Goal: Task Accomplishment & Management: Use online tool/utility

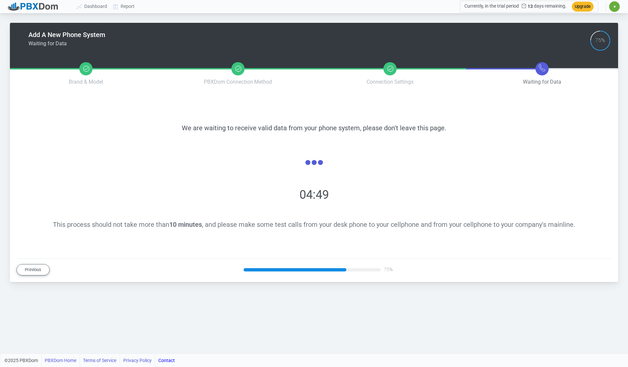
click at [542, 71] on icon at bounding box center [542, 68] width 8 height 8
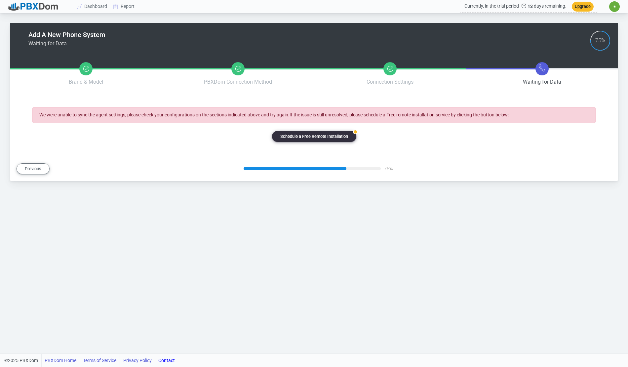
click at [316, 137] on link "badge Schedule a Free Remote Installation" at bounding box center [314, 136] width 84 height 11
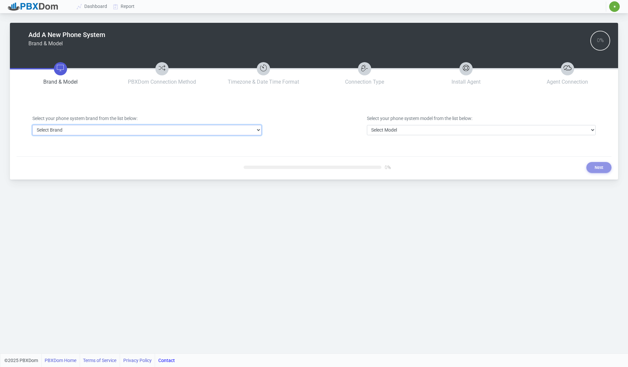
click at [174, 134] on select "Select Brand 3CX Avaya Cisco FreePBX/Asterisk Mitel Panasonic Yeastar" at bounding box center [146, 130] width 229 height 10
click at [131, 130] on select "Select Brand 3CX Avaya Cisco FreePBX/Asterisk Mitel Panasonic Yeastar" at bounding box center [146, 130] width 229 height 10
select select "2"
click at [32, 125] on select "Select Brand 3CX Avaya Cisco FreePBX/Asterisk Mitel Panasonic Yeastar" at bounding box center [146, 130] width 229 height 10
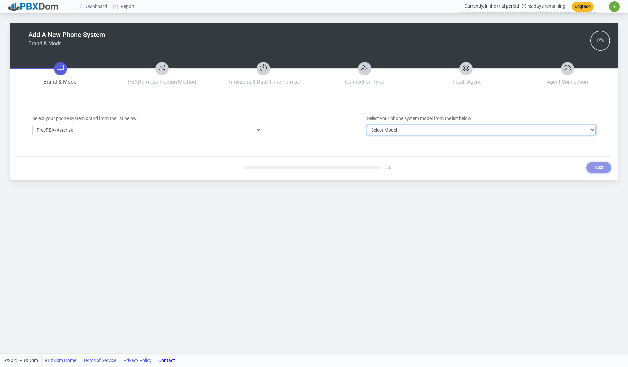
click at [392, 127] on select "Select Model FreePBX/Asterisk" at bounding box center [481, 130] width 229 height 10
select select "17"
click at [367, 125] on select "Select Model FreePBX/Asterisk" at bounding box center [481, 130] width 229 height 10
click at [599, 169] on button "Next" at bounding box center [598, 167] width 25 height 11
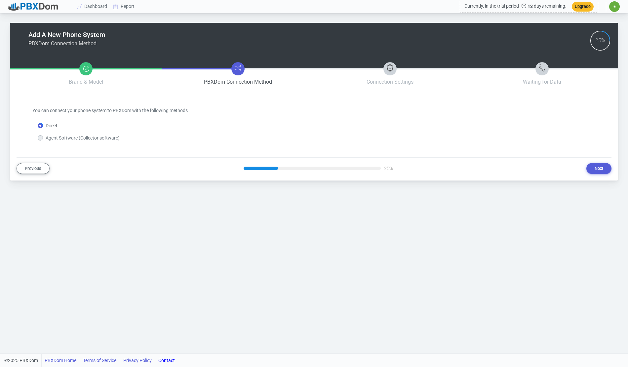
click at [55, 137] on label "Agent Software (Collector software)" at bounding box center [83, 137] width 74 height 7
drag, startPoint x: 46, startPoint y: 138, endPoint x: 37, endPoint y: 139, distance: 9.0
click at [43, 138] on div "Agent Software (Collector software)" at bounding box center [79, 137] width 82 height 7
drag, startPoint x: 37, startPoint y: 139, endPoint x: 42, endPoint y: 137, distance: 5.2
click at [37, 139] on div "Agent Software (Collector software)" at bounding box center [313, 135] width 563 height 12
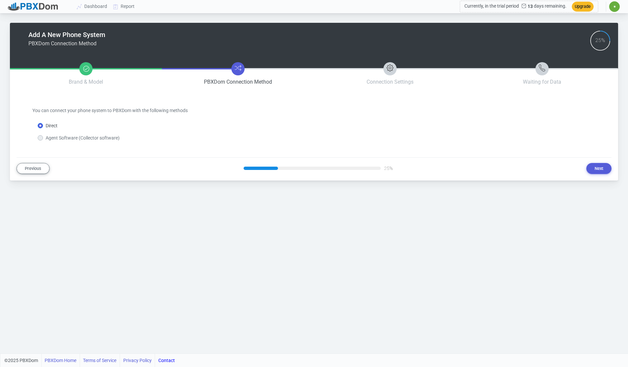
click at [46, 137] on label "Agent Software (Collector software)" at bounding box center [83, 137] width 74 height 7
drag, startPoint x: 600, startPoint y: 167, endPoint x: 593, endPoint y: 169, distance: 6.8
click at [599, 167] on button "Next" at bounding box center [598, 168] width 25 height 11
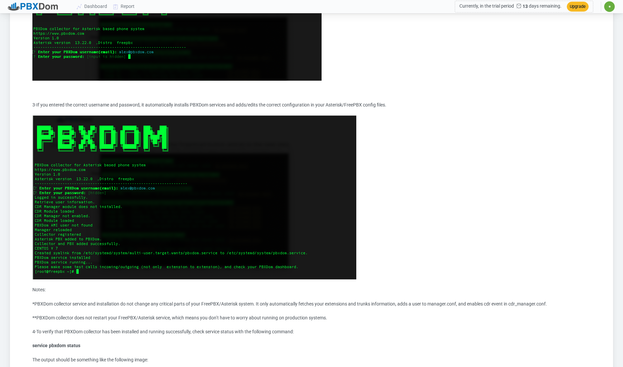
scroll to position [601, 0]
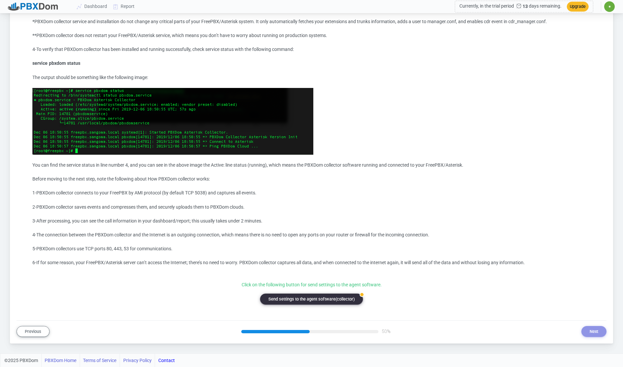
click at [325, 296] on button "badge Send settings to the agent software(collector)" at bounding box center [311, 298] width 103 height 11
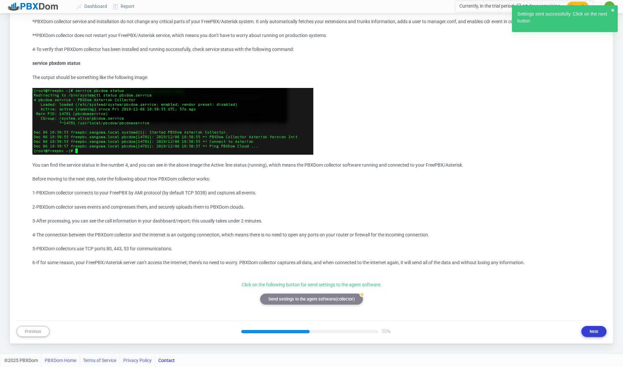
click at [595, 333] on button "Next" at bounding box center [593, 331] width 25 height 11
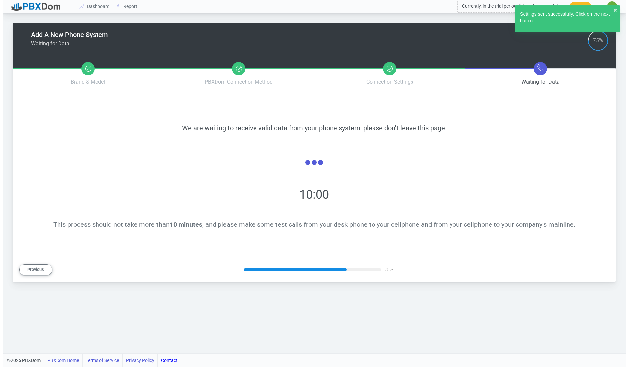
scroll to position [0, 0]
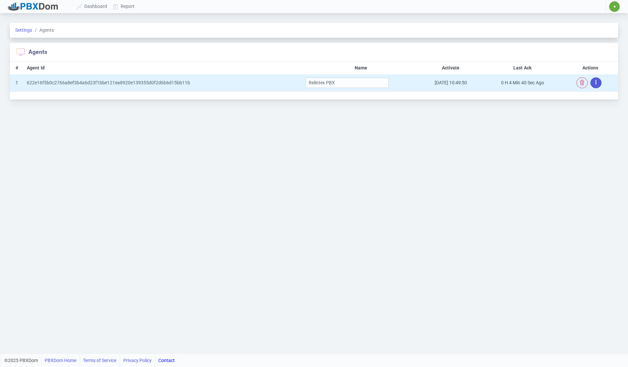
click at [594, 81] on button "button" at bounding box center [595, 82] width 11 height 11
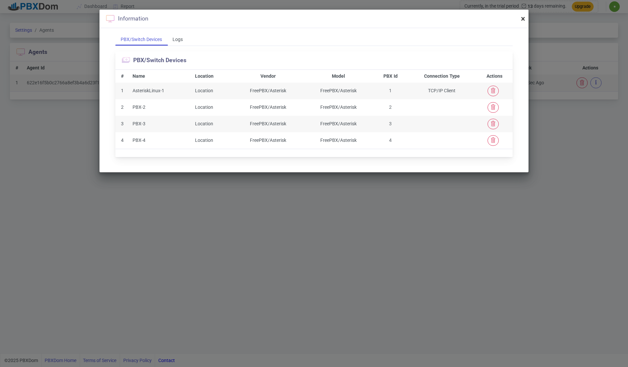
click at [524, 17] on span "×" at bounding box center [523, 18] width 4 height 9
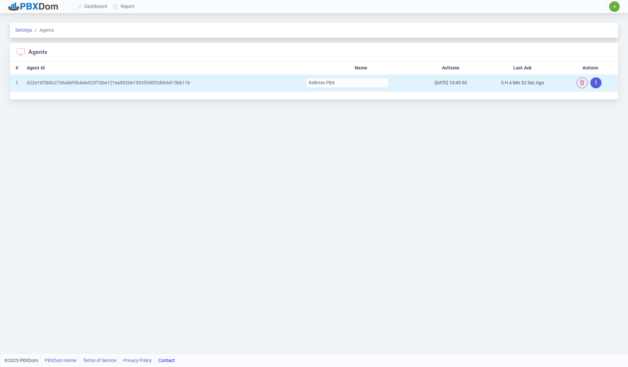
click at [597, 82] on button "button" at bounding box center [595, 82] width 11 height 11
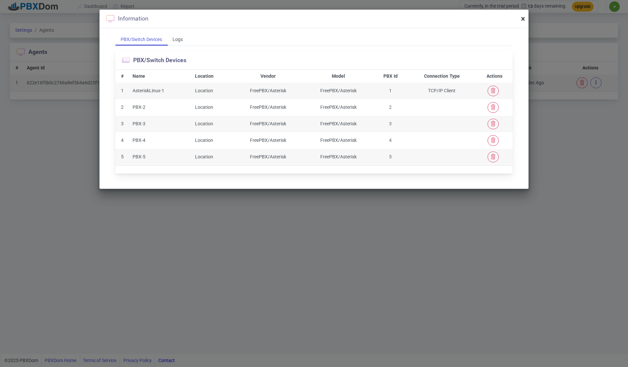
click at [523, 19] on span "×" at bounding box center [523, 18] width 4 height 9
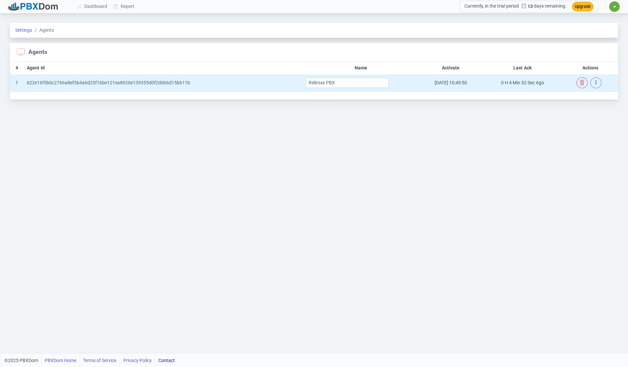
click at [61, 88] on td "622e16f5b0c2766a8ef3b4a6d23f1bbe121ea8920e139355d0f2d6b6d15bb11b" at bounding box center [163, 82] width 279 height 17
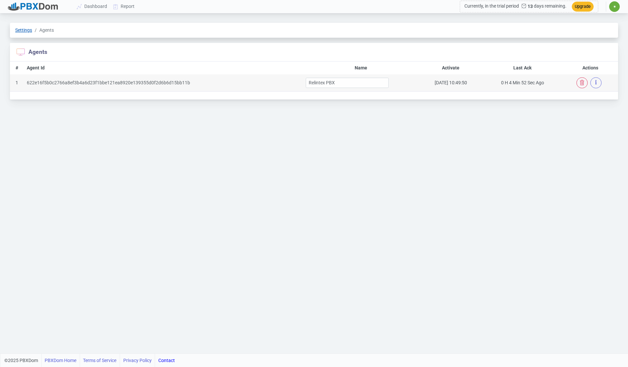
click at [31, 30] on link "Settings" at bounding box center [23, 29] width 17 height 5
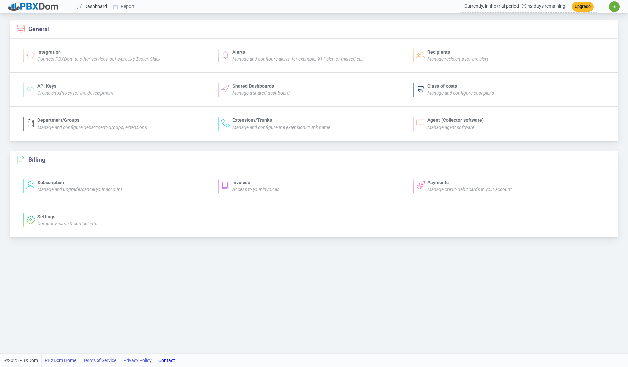
click at [98, 8] on link "Dashboard" at bounding box center [92, 6] width 36 height 12
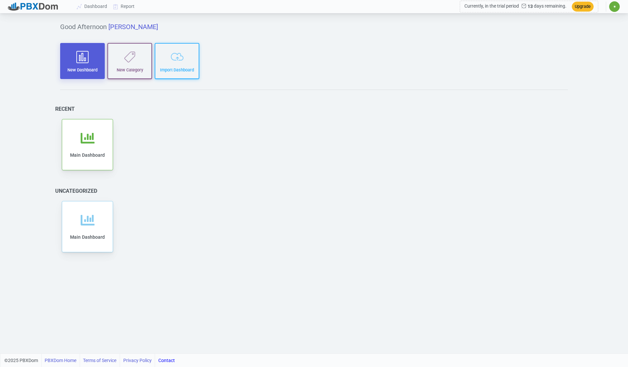
click at [86, 70] on button "New Dashboard" at bounding box center [82, 61] width 45 height 36
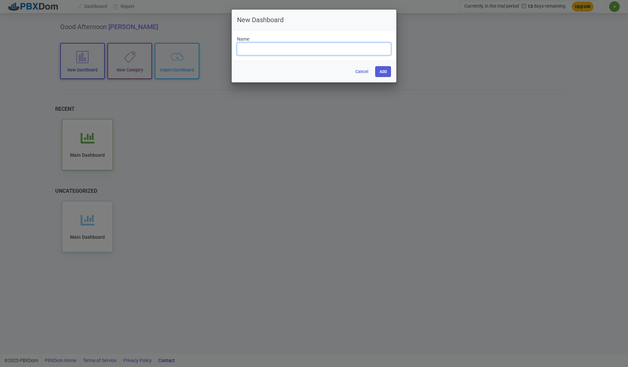
click at [293, 53] on input "text" at bounding box center [314, 49] width 154 height 13
type input "Test"
click at [385, 74] on button "Add" at bounding box center [383, 71] width 16 height 11
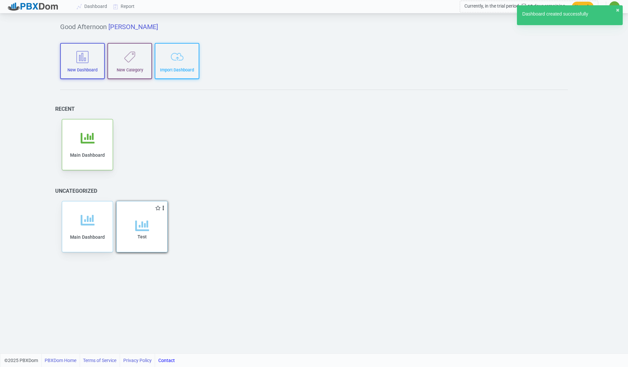
click at [153, 249] on div "Test" at bounding box center [141, 236] width 37 height 34
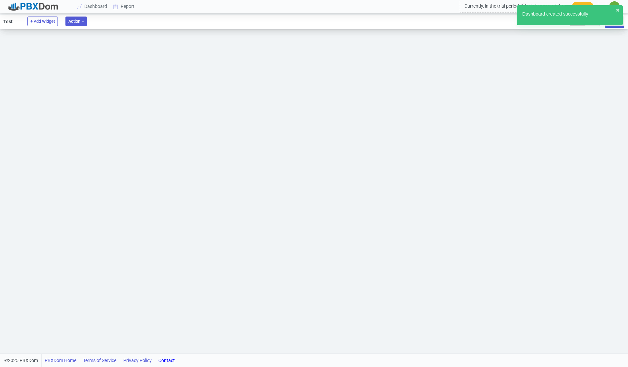
click at [77, 24] on button "Action" at bounding box center [75, 22] width 21 height 10
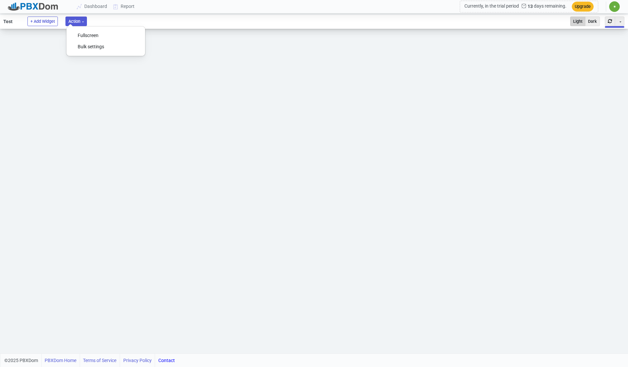
click at [108, 22] on ul "Test + Add Widget Action Fullscreen Bulk settings Light Dark Toggle Dropdown Au…" at bounding box center [314, 22] width 628 height 14
click at [47, 20] on button "+ Add Widget" at bounding box center [42, 22] width 30 height 10
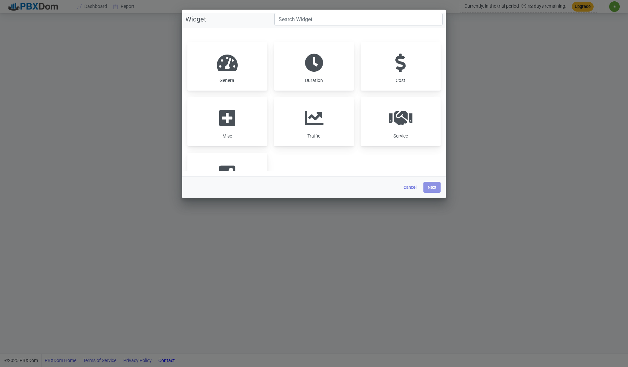
click at [243, 68] on div "General" at bounding box center [227, 66] width 80 height 49
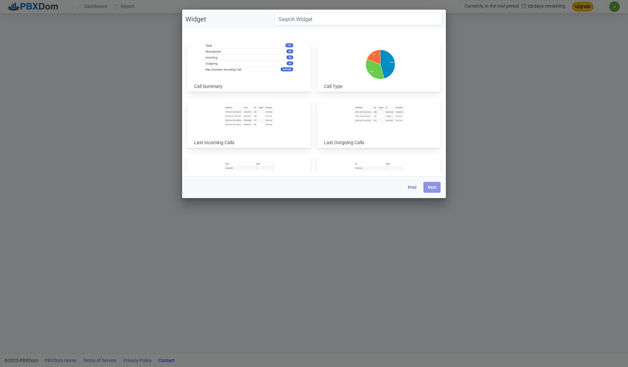
click at [259, 65] on img at bounding box center [249, 57] width 89 height 29
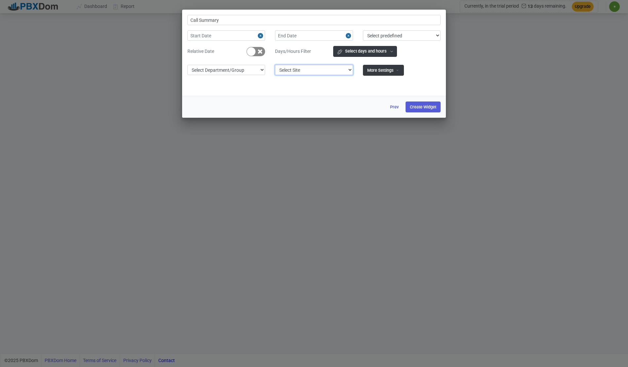
click at [320, 74] on select "Select Site 1-Relintex PBX 2-Relintex PBX 3-Relintex PBX 4-Relintex PBX 5-Relin…" at bounding box center [314, 70] width 78 height 10
select select "1"
click at [275, 65] on select "Select Site 1-Relintex PBX 2-Relintex PBX 3-Relintex PBX 4-Relintex PBX 5-Relin…" at bounding box center [314, 70] width 78 height 10
type input "Call Summary Site 1-Relintex PBX"
click at [239, 68] on select "Select Department/Group exceptionExtension WhiteListExtension" at bounding box center [226, 70] width 78 height 10
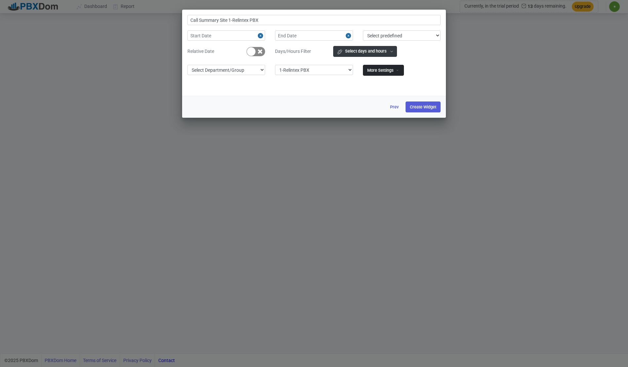
click at [390, 71] on button "More Settings" at bounding box center [383, 70] width 41 height 11
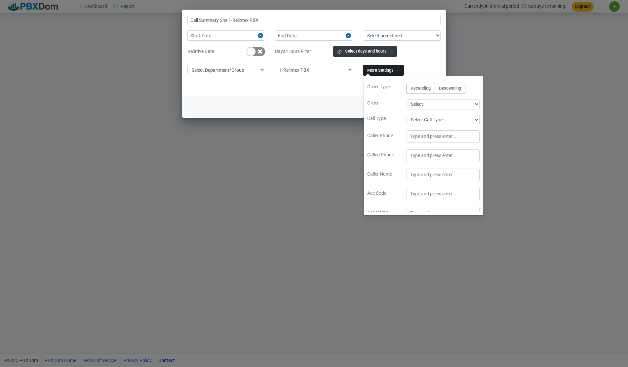
click at [319, 95] on div "Call Summary Site 1-Relintex PBX Select predefined Today Yesterday Current Year…" at bounding box center [314, 53] width 264 height 86
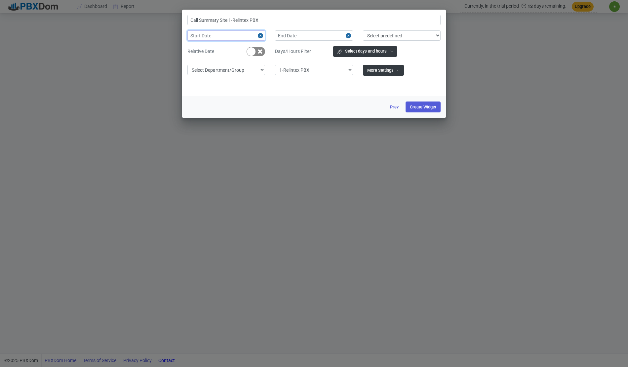
click at [254, 37] on input "text" at bounding box center [226, 35] width 78 height 10
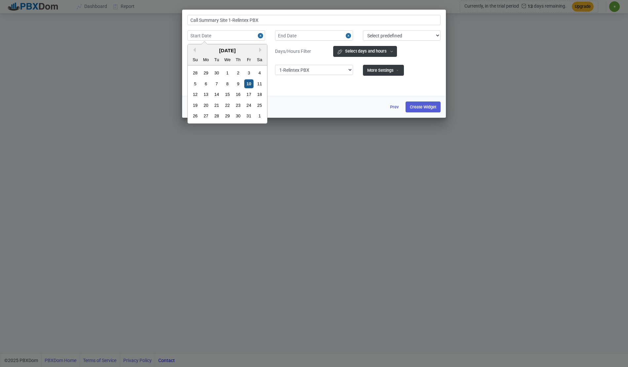
click at [251, 83] on div "10" at bounding box center [248, 83] width 9 height 9
type input "2025-10-10"
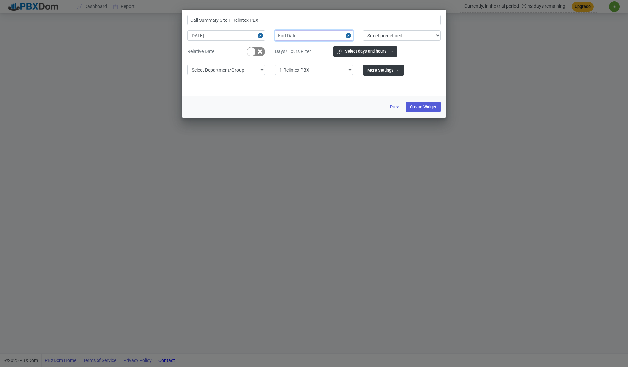
click at [337, 37] on input "text" at bounding box center [314, 35] width 78 height 10
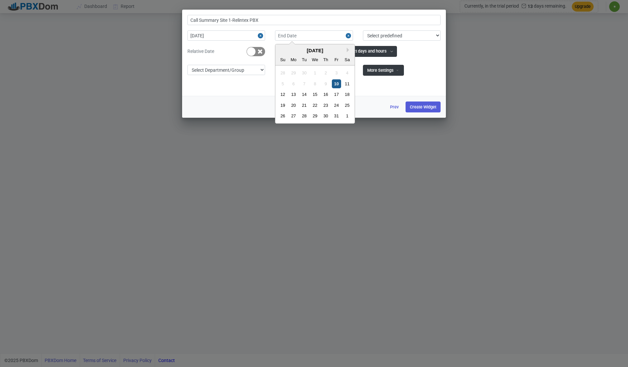
click at [336, 83] on div "10" at bounding box center [336, 83] width 9 height 9
type input "Call Summary Site 1-Relintex PBX 2025-10-10 to 2025-10-10"
type input "2025-10-10"
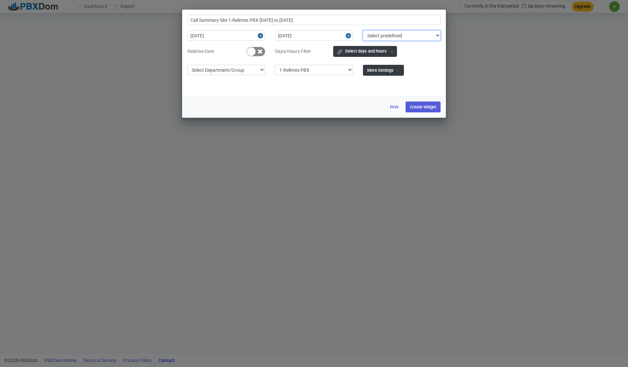
click at [400, 35] on select "Select predefined Today Yesterday Current Year Current Month Current Week Previ…" at bounding box center [402, 35] width 78 height 10
click at [363, 30] on select "Select predefined Today Yesterday Current Year Current Month Current Week Previ…" at bounding box center [402, 35] width 78 height 10
click at [387, 34] on select "Select predefined Today Yesterday Current Year Current Month Current Week Previ…" at bounding box center [402, 35] width 78 height 10
select select "yesterday"
click at [363, 30] on select "Select predefined Today Yesterday Current Year Current Month Current Week Previ…" at bounding box center [402, 35] width 78 height 10
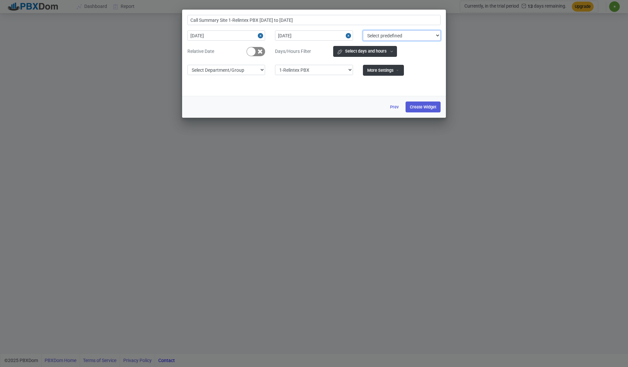
type input "Call Summary Site 1-Relintex PBX 2025-10-09 to 2025-10-09"
type input "2025-10-09"
click at [385, 31] on select "Select predefined Today Yesterday Current Year Current Month Current Week Previ…" at bounding box center [402, 35] width 78 height 10
select select "today"
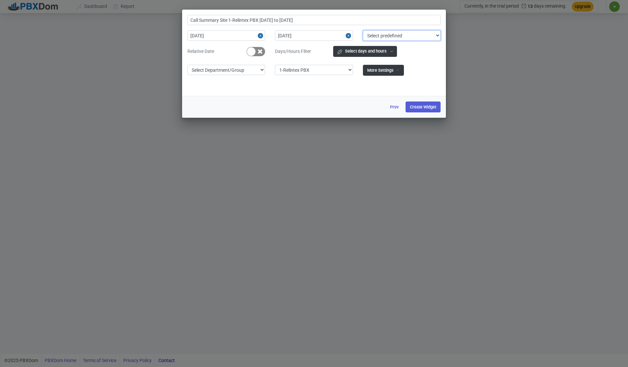
click at [363, 30] on select "Select predefined Today Yesterday Current Year Current Month Current Week Previ…" at bounding box center [402, 35] width 78 height 10
type input "Call Summary Site 1-Relintex PBX 2025-10-10 to 2025-10-10"
type input "2025-10-10"
click at [255, 53] on div at bounding box center [251, 51] width 9 height 9
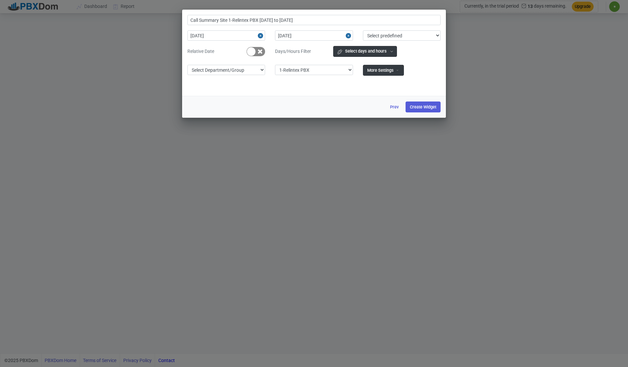
type input "Call Summary Site 1-Relintex PBX Today"
checkbox input "true"
click at [356, 52] on button "Select days and hours" at bounding box center [365, 51] width 64 height 11
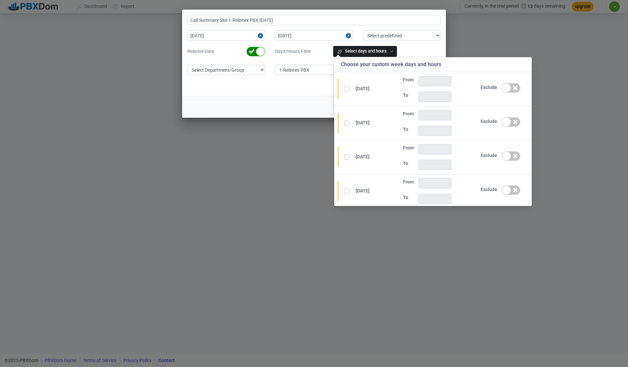
click at [261, 59] on div "Call Summary Site 1-Relintex PBX Today 2025-10-10 2025-10-10 Select predefined …" at bounding box center [313, 53] width 263 height 76
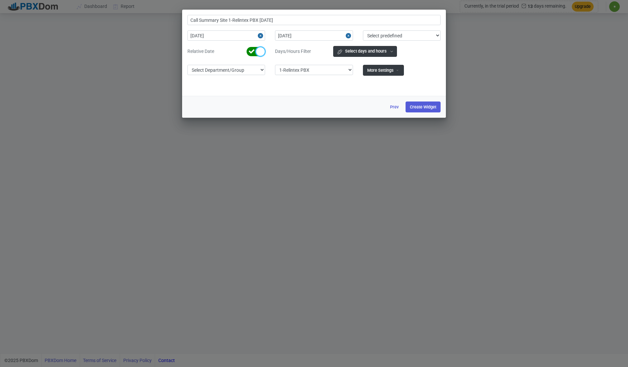
click at [259, 54] on div at bounding box center [260, 51] width 9 height 9
type input "Call Summary Site 1-Relintex PBX 2025-10-10 to 2025-10-10"
checkbox input "false"
click at [291, 53] on label "Days/Hours Filter" at bounding box center [304, 51] width 58 height 7
click at [238, 71] on select "Select Department/Group exceptionExtension WhiteListExtension" at bounding box center [226, 70] width 78 height 10
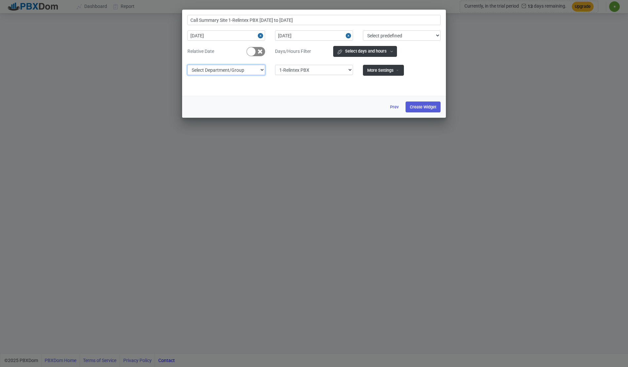
select select "2"
click at [187, 65] on select "Select Department/Group exceptionExtension WhiteListExtension" at bounding box center [226, 70] width 78 height 10
type input "Call Summary WhiteListExtension Site 1-Relintex PBX 2025-10-10 to 2025-10-10"
click at [431, 107] on button "Create Widget" at bounding box center [422, 106] width 35 height 11
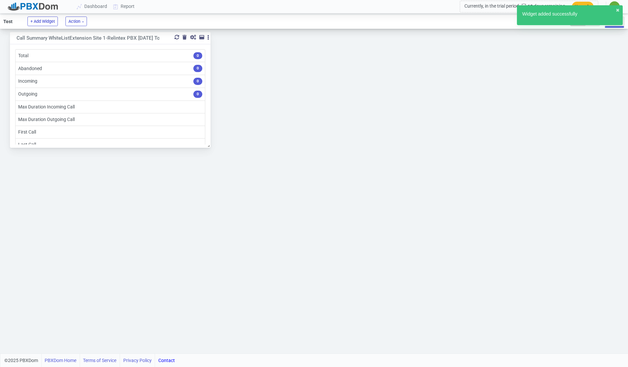
click at [193, 35] on div at bounding box center [193, 37] width 6 height 5
select select "2"
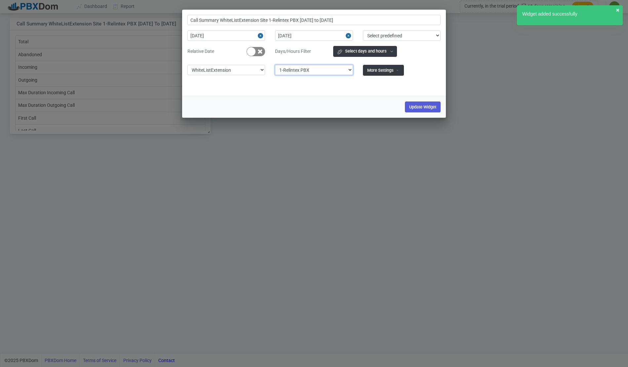
click at [334, 72] on select "Select Site 1-Relintex PBX 2-Relintex PBX 3-Relintex PBX 4-Relintex PBX 5-Relin…" at bounding box center [314, 70] width 78 height 10
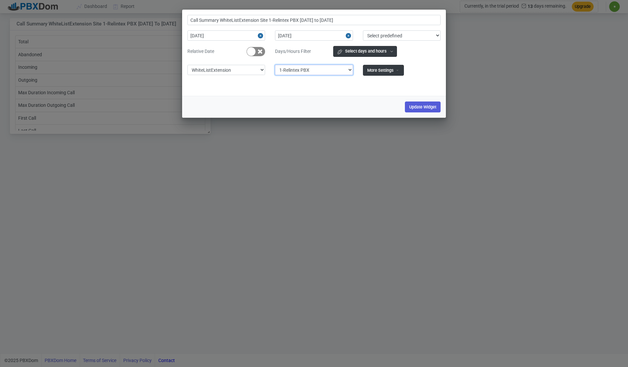
select select "2"
click at [275, 65] on select "Select Site 1-Relintex PBX 2-Relintex PBX 3-Relintex PBX 4-Relintex PBX 5-Relin…" at bounding box center [314, 70] width 78 height 10
type input "Call Summary WhiteListExtension Site 2-Relintex PBX 2025-10-10 to 2025-10-10"
click at [389, 70] on button "More Settings" at bounding box center [383, 70] width 41 height 11
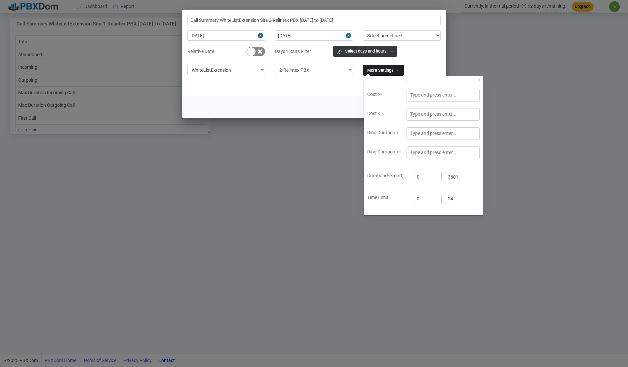
scroll to position [217, 0]
click at [292, 96] on div "Update Widget" at bounding box center [314, 107] width 264 height 22
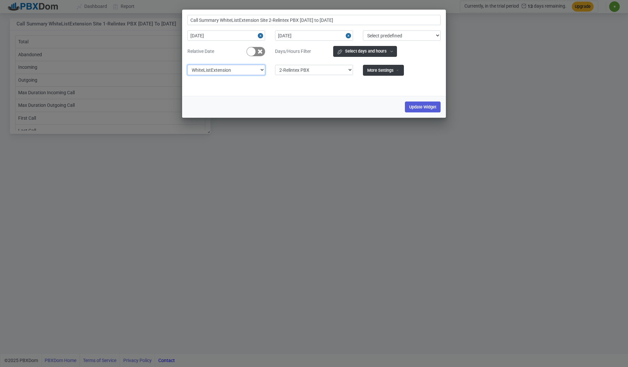
click at [227, 70] on select "Select Department/Group exceptionExtension WhiteListExtension" at bounding box center [226, 70] width 78 height 10
click at [431, 108] on button "Update Widget" at bounding box center [423, 106] width 36 height 11
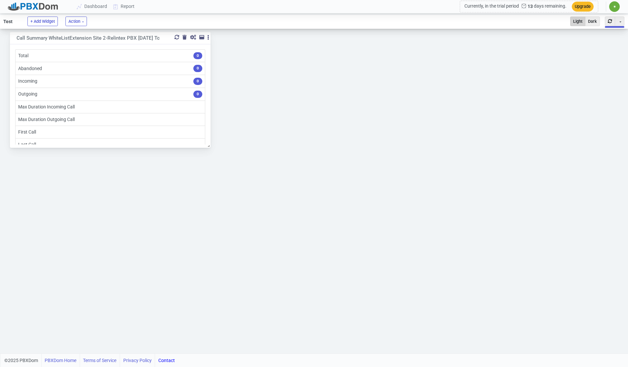
click at [194, 37] on div at bounding box center [193, 37] width 6 height 5
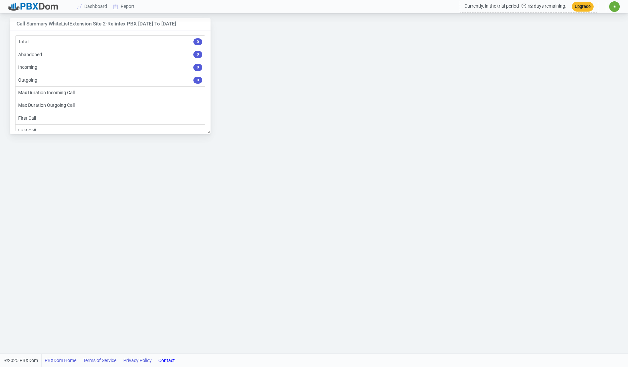
select select "2"
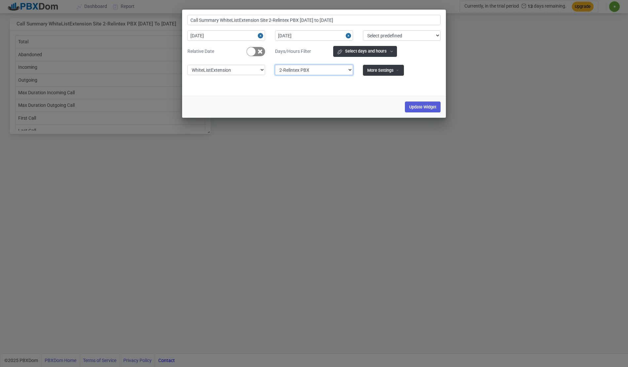
click at [334, 70] on select "Select Site 1-Relintex PBX 2-Relintex PBX 3-Relintex PBX 4-Relintex PBX 5-Relin…" at bounding box center [314, 70] width 78 height 10
select select "5"
click at [275, 65] on select "Select Site 1-Relintex PBX 2-Relintex PBX 3-Relintex PBX 4-Relintex PBX 5-Relin…" at bounding box center [314, 70] width 78 height 10
type input "Call Summary WhiteListExtension Site 5-Relintex PBX 2025-10-10 to 2025-10-10"
click at [420, 106] on button "Update Widget" at bounding box center [423, 106] width 36 height 11
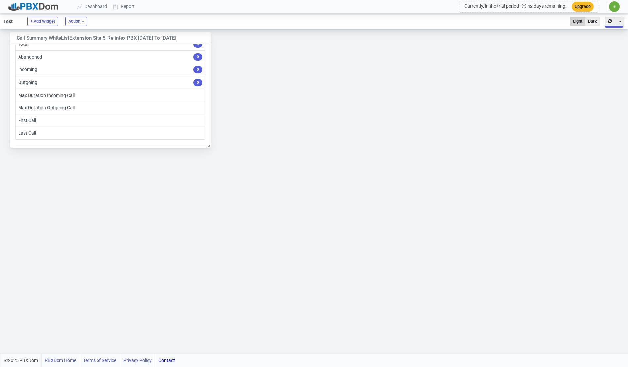
scroll to position [0, 0]
click at [514, 94] on div "Call Summary WhiteListExtension Site 5-Relintex PBX 2025-10-10 to 2025-10-10 To…" at bounding box center [314, 90] width 608 height 116
